Goal: Check status

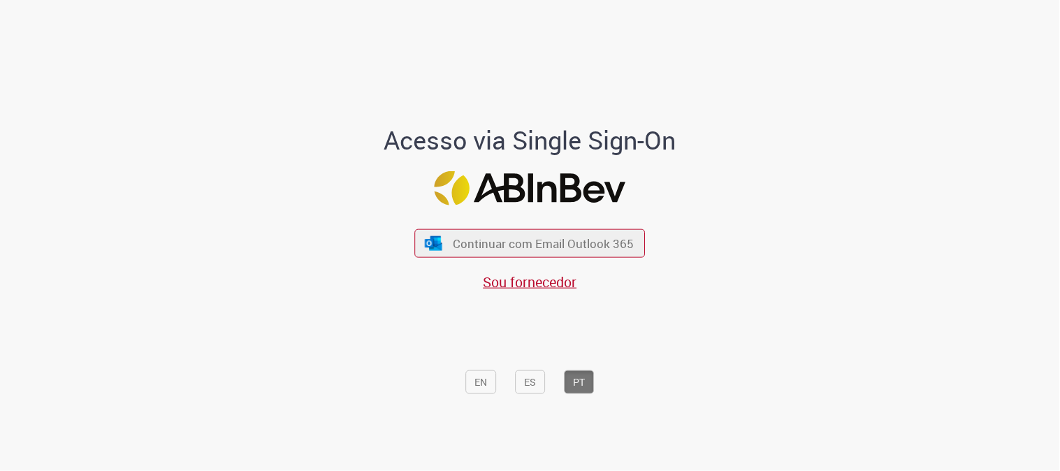
click at [510, 247] on span "Continuar com Email Outlook 365" at bounding box center [543, 243] width 181 height 16
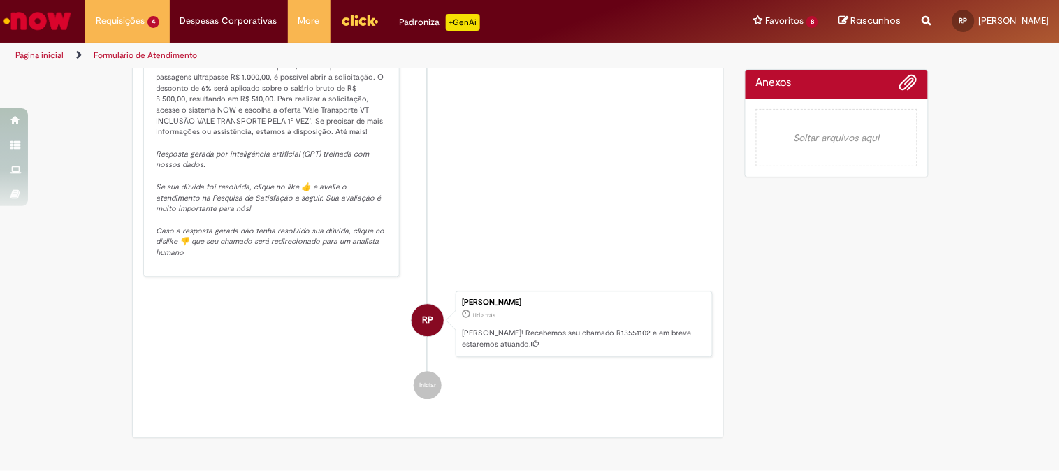
scroll to position [623, 0]
